Goal: Task Accomplishment & Management: Manage account settings

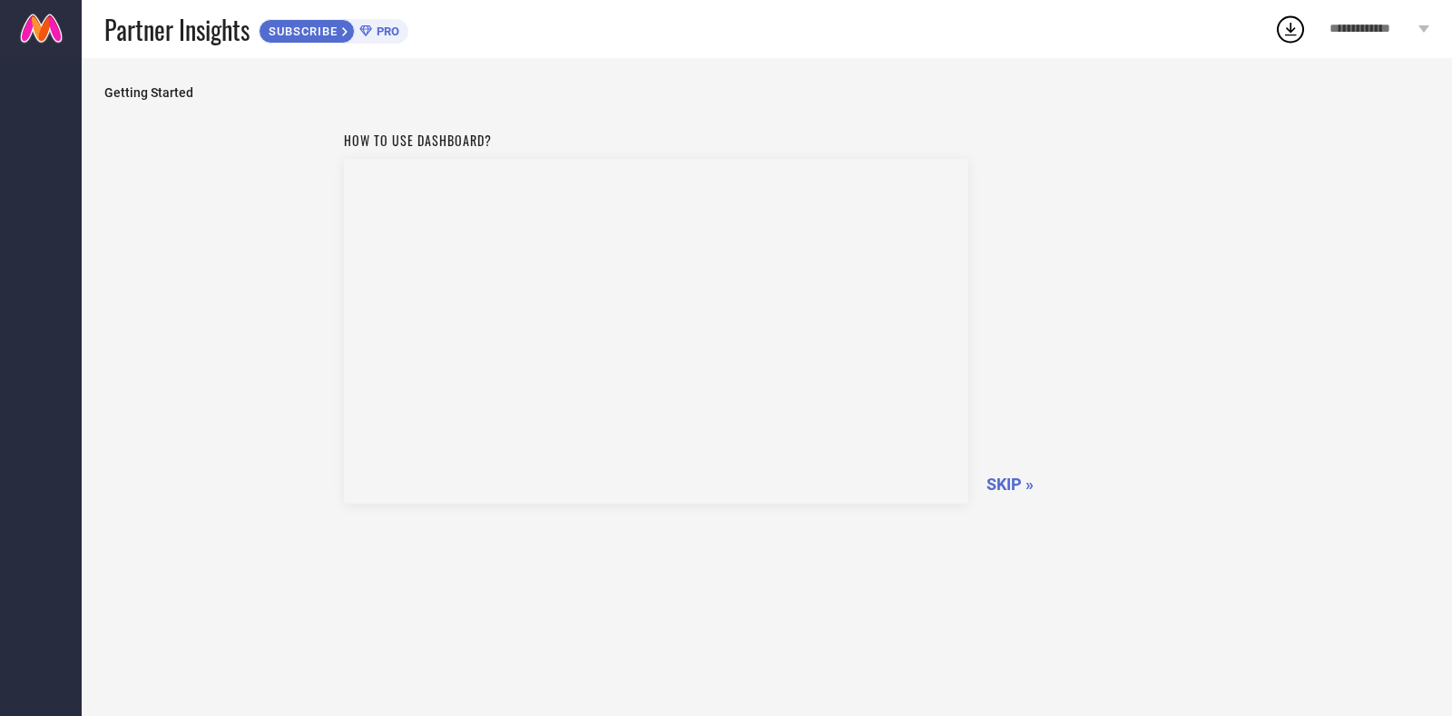
click at [1007, 485] on span "SKIP »" at bounding box center [1009, 484] width 47 height 19
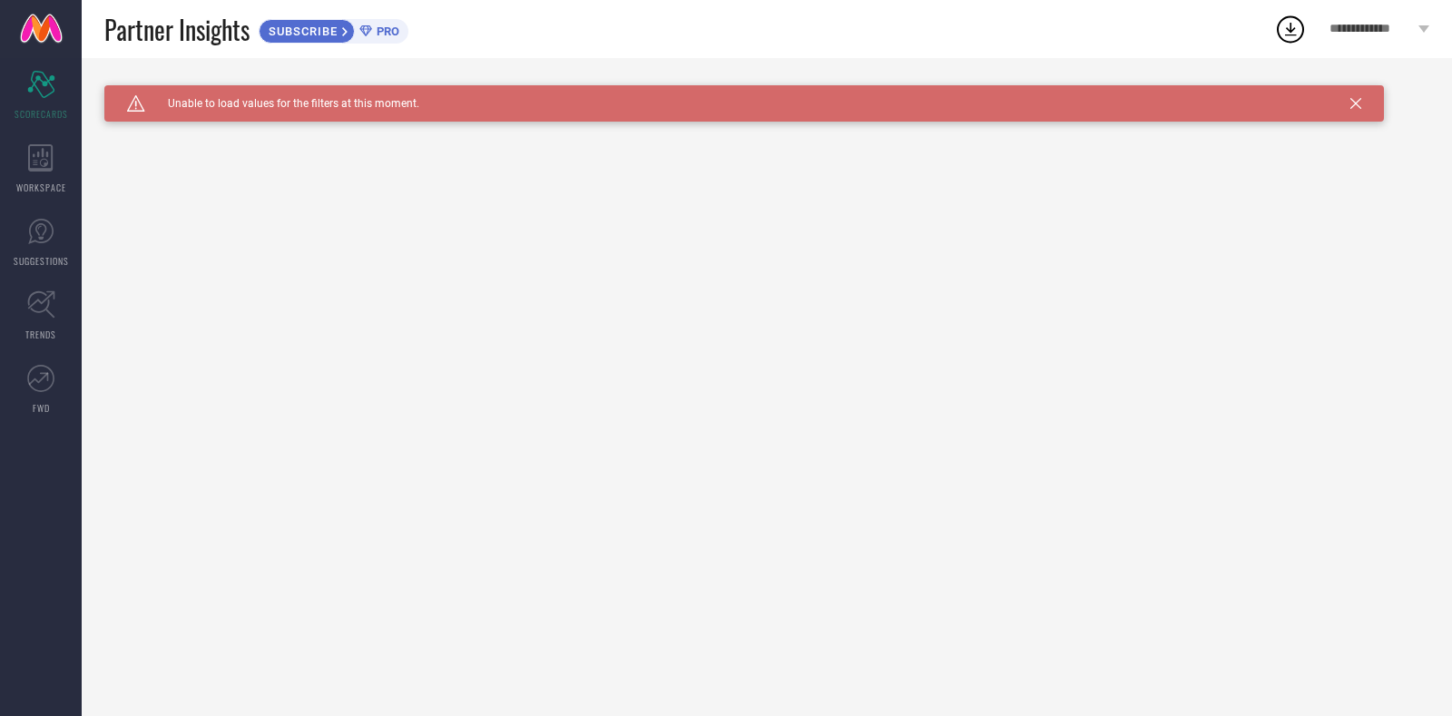
click at [1421, 31] on icon at bounding box center [1423, 28] width 11 height 7
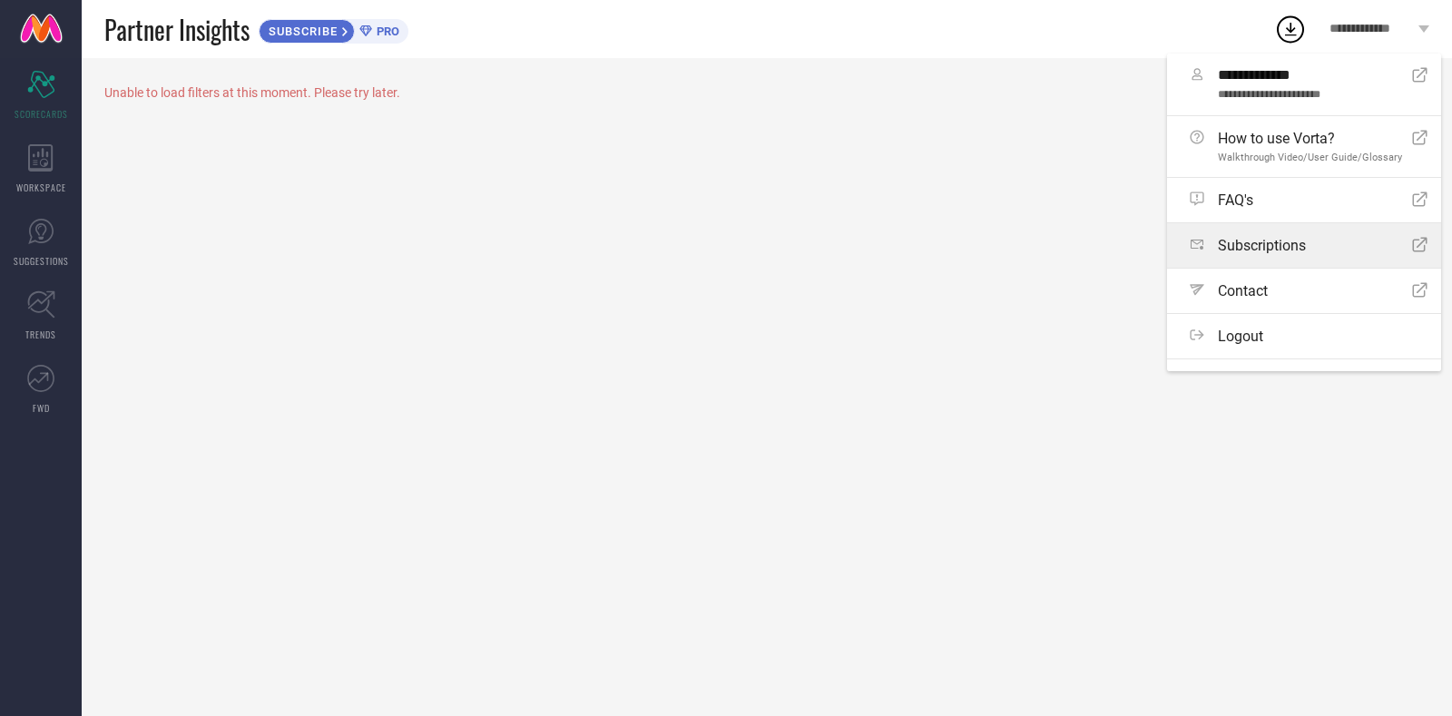
click at [1260, 254] on span "Subscriptions" at bounding box center [1262, 245] width 88 height 17
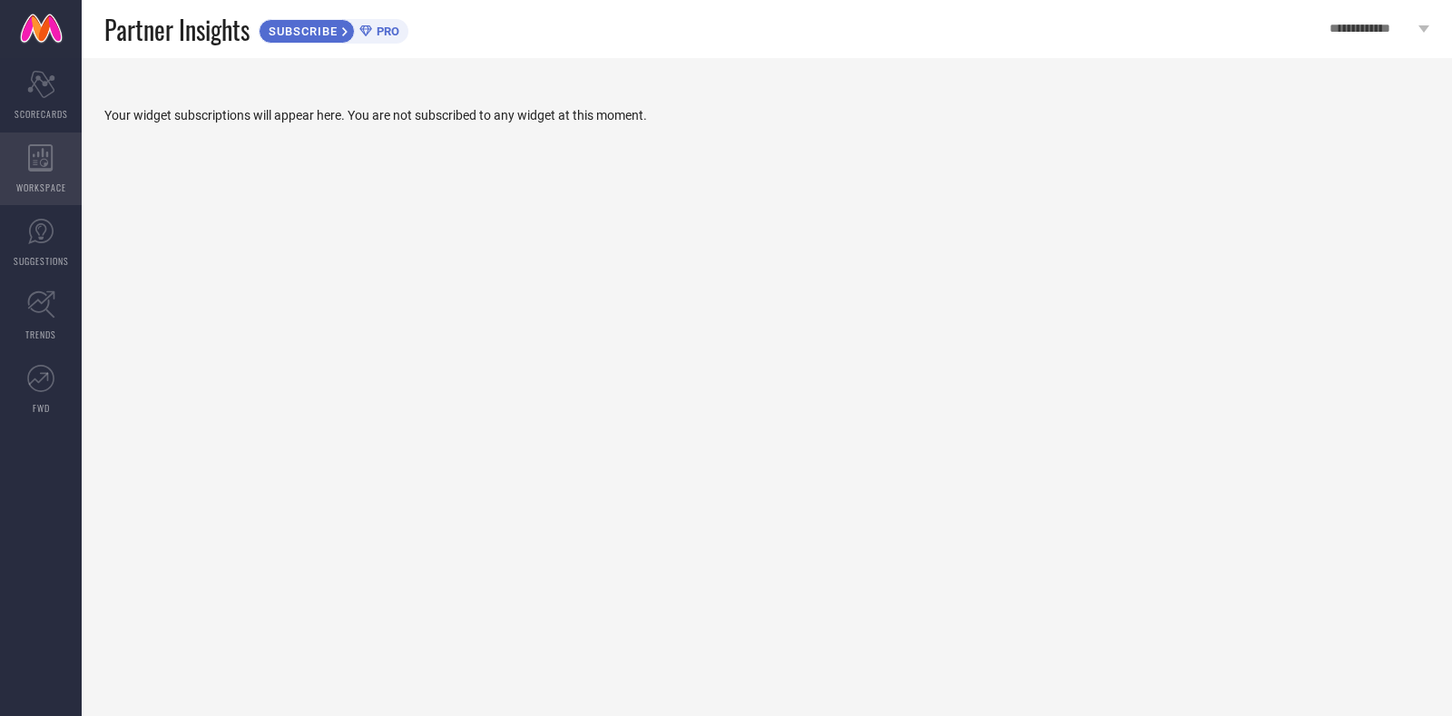
click at [48, 181] on span "WORKSPACE" at bounding box center [41, 188] width 50 height 14
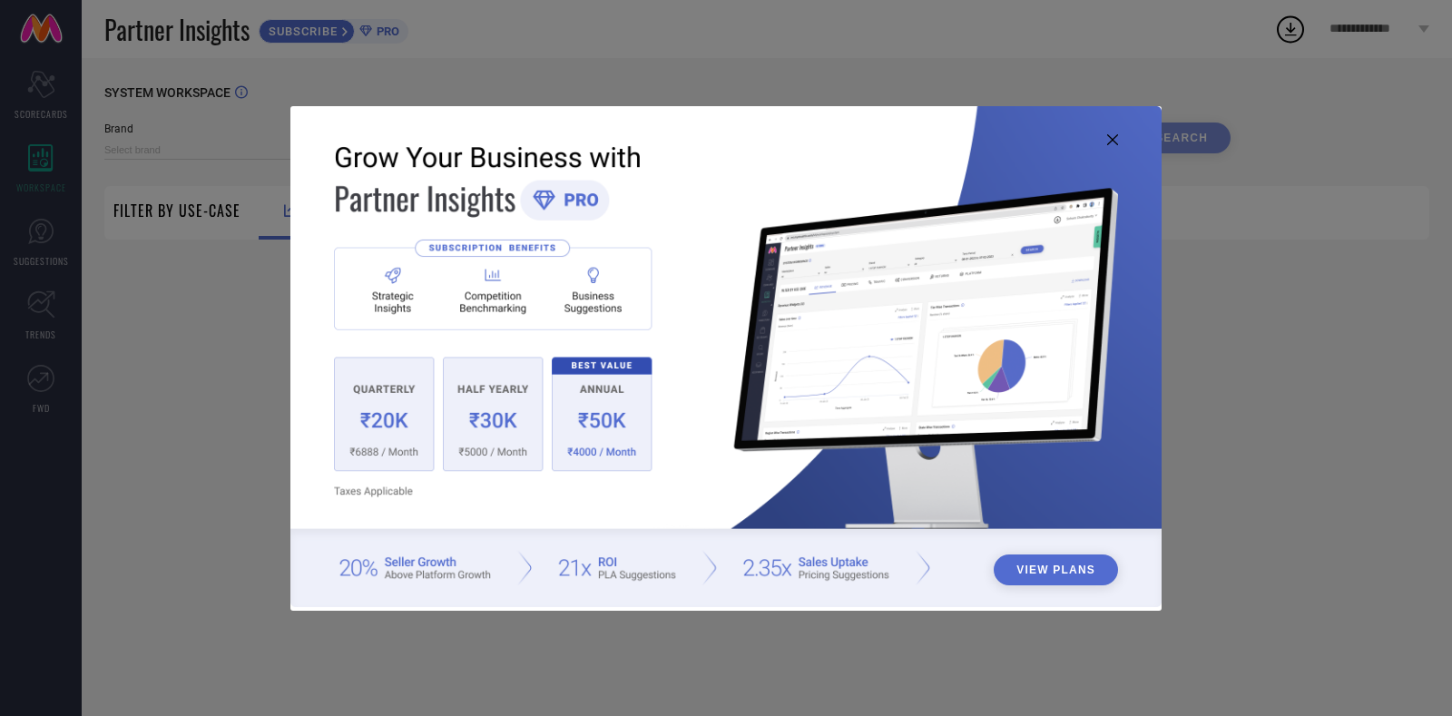
type input "1 STOP FASHION"
type input "All"
